Goal: Find specific page/section: Find specific page/section

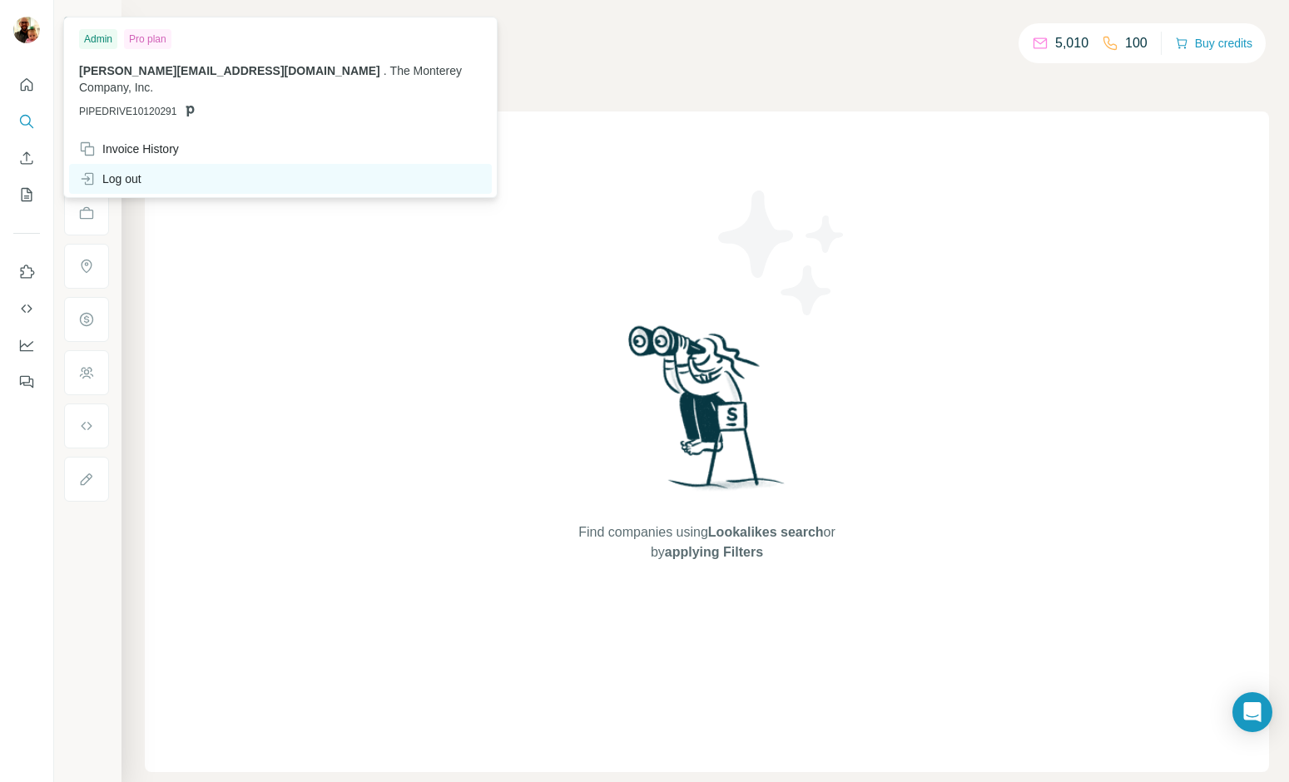
click at [130, 171] on div "Log out" at bounding box center [110, 179] width 62 height 17
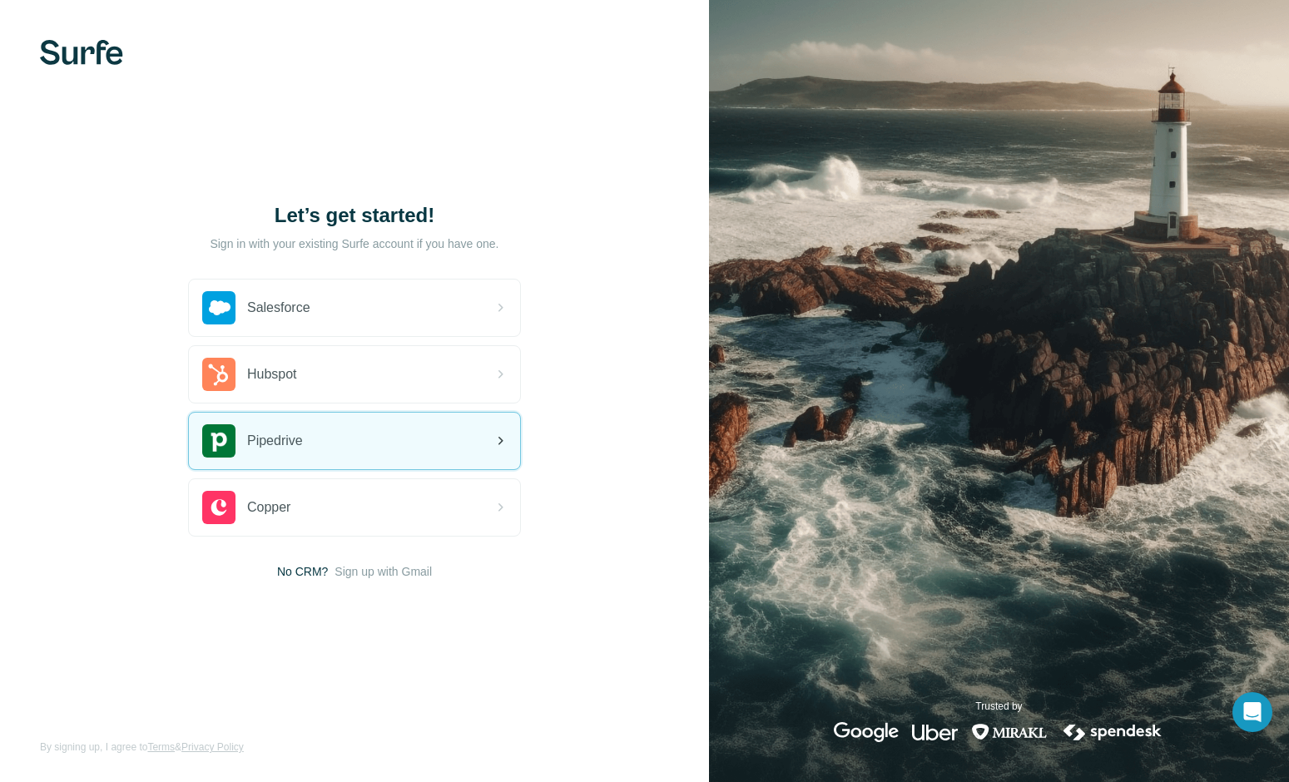
click at [378, 434] on div "Pipedrive" at bounding box center [354, 441] width 331 height 57
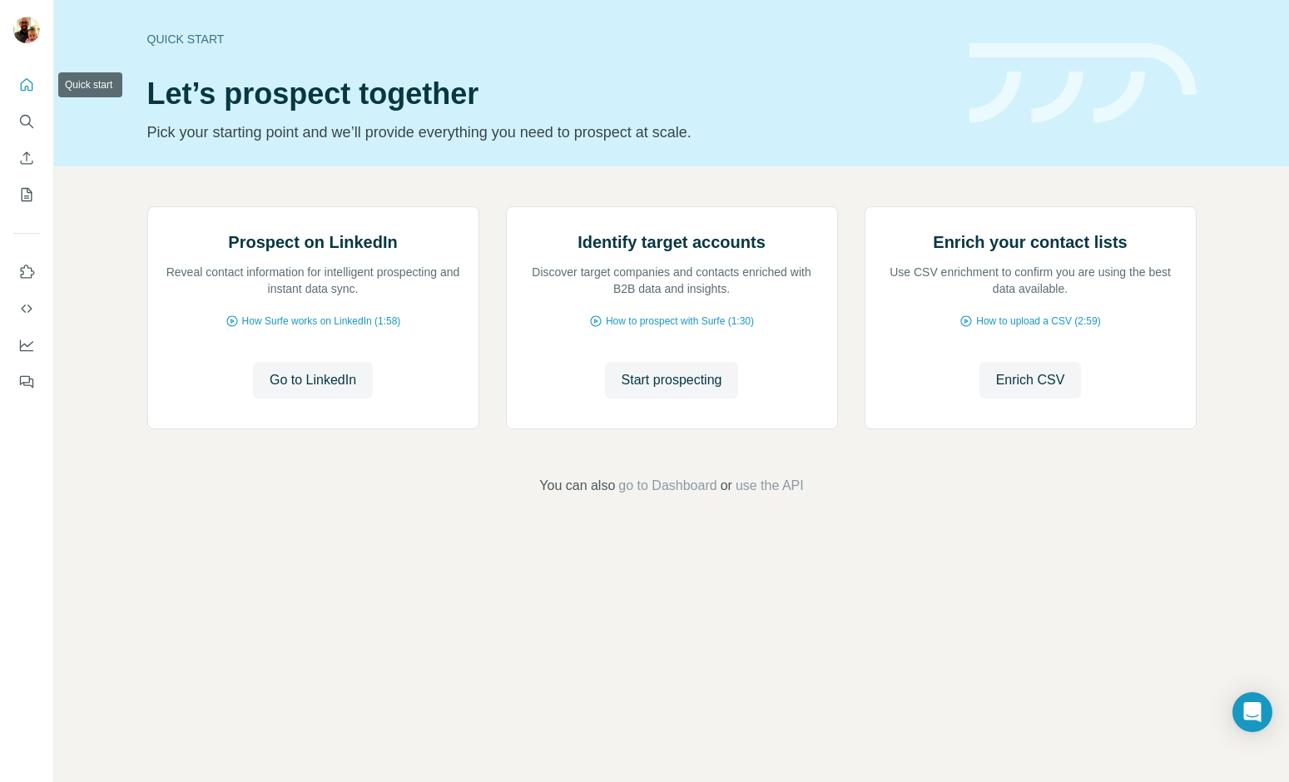
click at [30, 84] on icon "Quick start" at bounding box center [26, 85] width 17 height 17
click at [34, 147] on button "Enrich CSV" at bounding box center [26, 158] width 27 height 30
click at [29, 117] on icon "Search" at bounding box center [25, 120] width 11 height 11
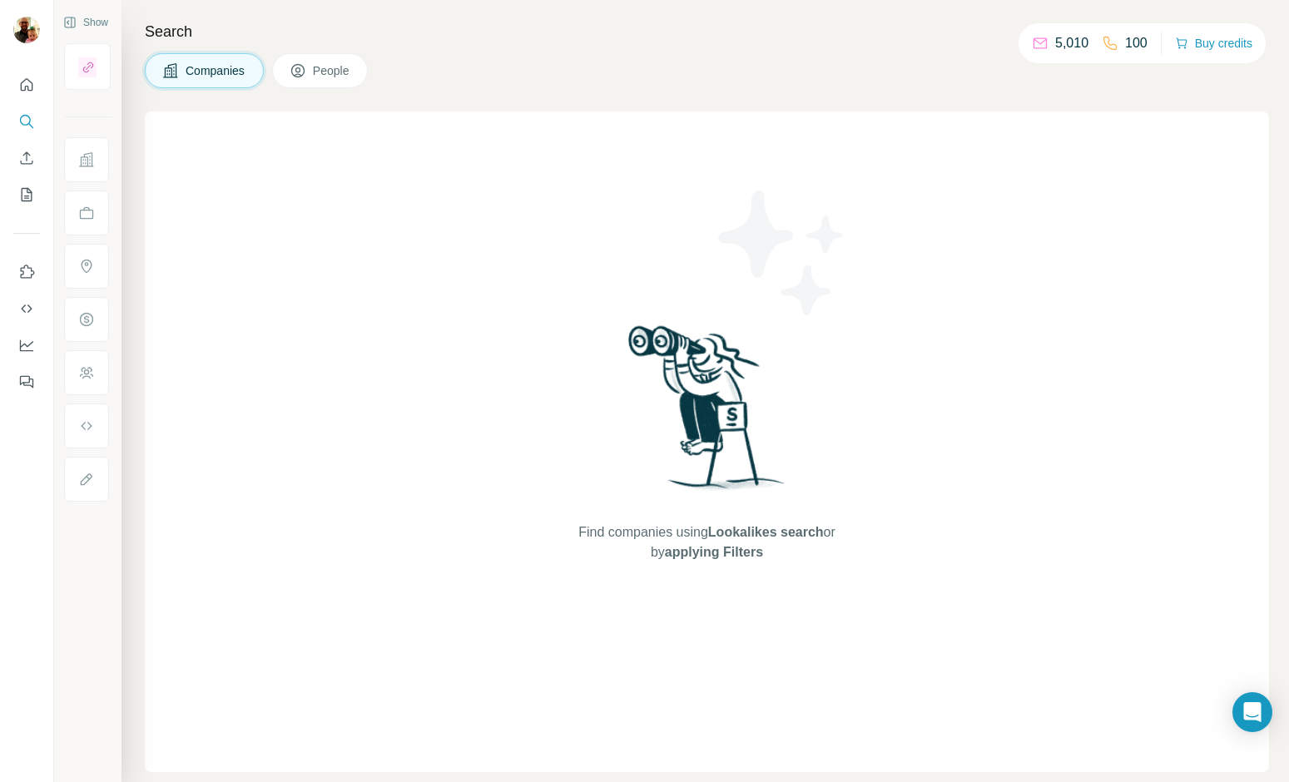
click at [842, 98] on div "Search Companies People Find companies using Lookalikes search or by applying F…" at bounding box center [705, 391] width 1168 height 782
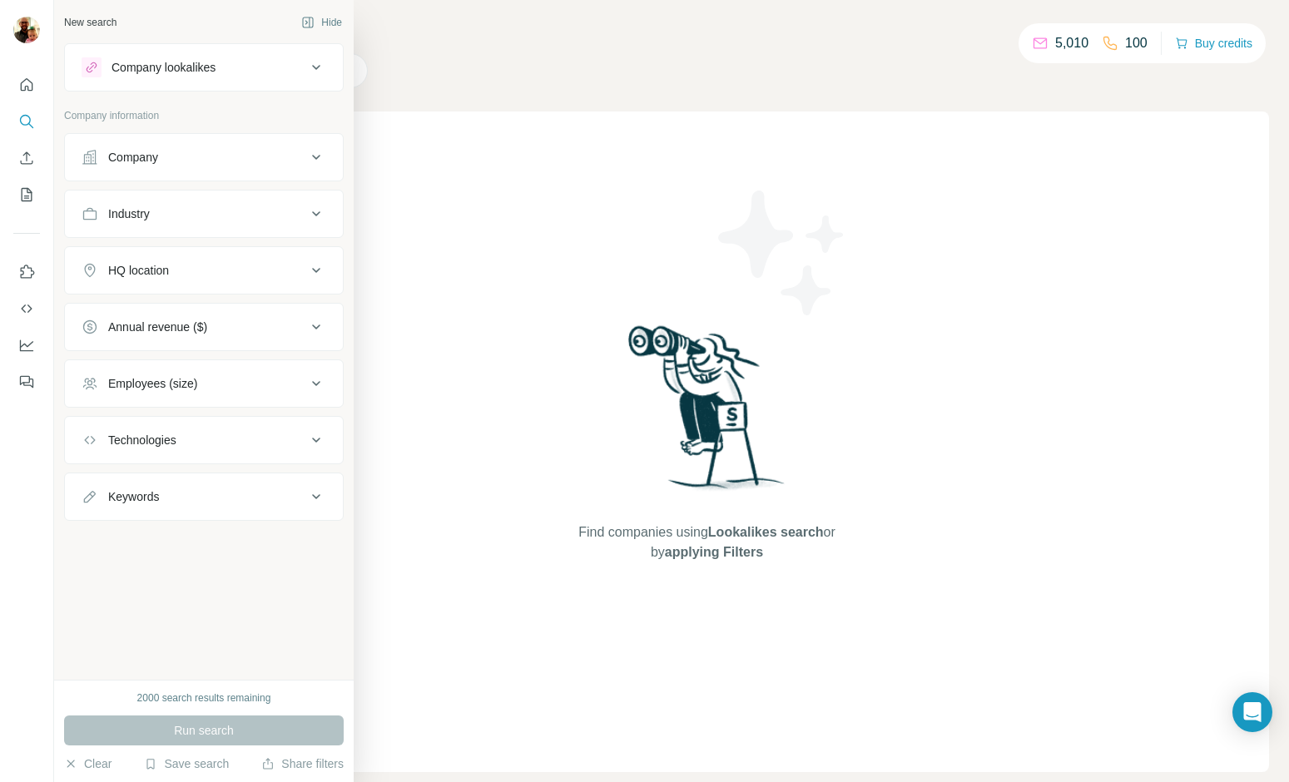
click at [166, 72] on div "Company lookalikes" at bounding box center [164, 67] width 104 height 17
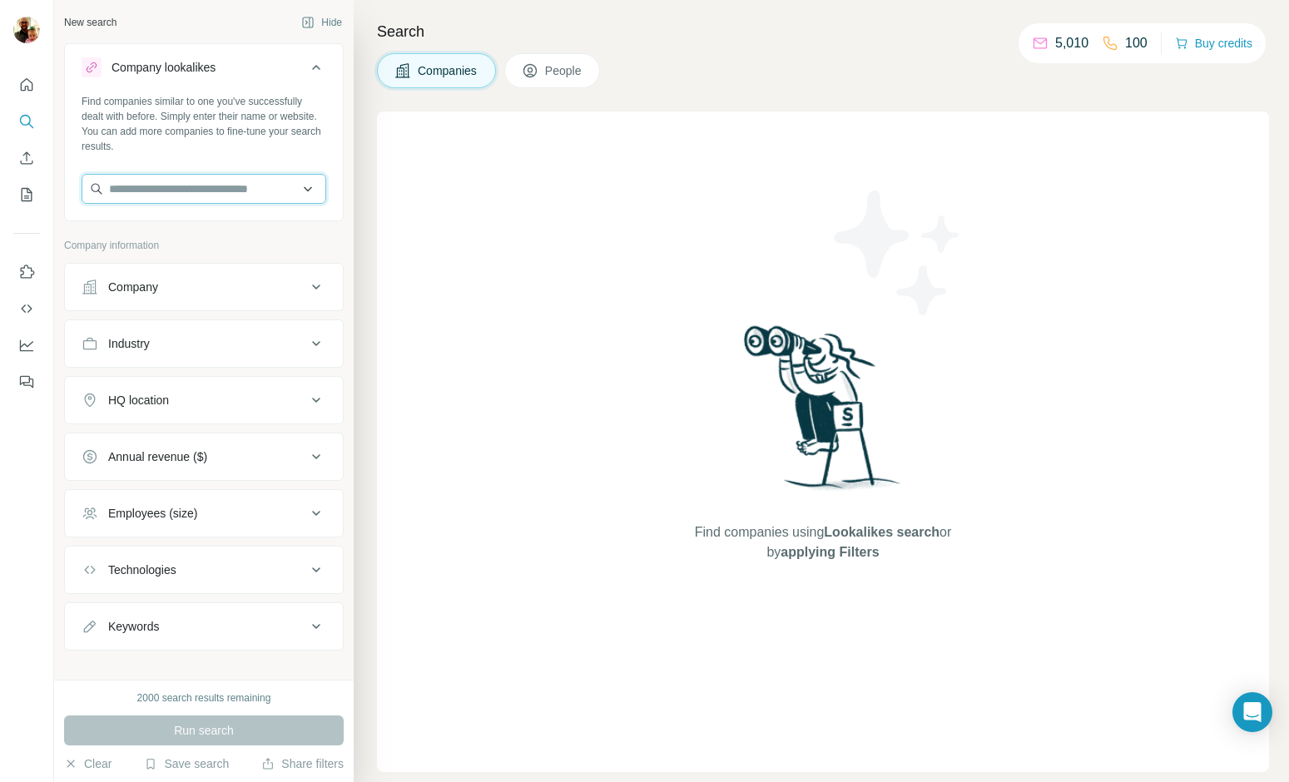
click at [181, 186] on input "text" at bounding box center [204, 189] width 245 height 30
click at [781, 108] on div "Search Companies People Find companies using Lookalikes search or by applying F…" at bounding box center [821, 391] width 935 height 782
